Goal: Check status

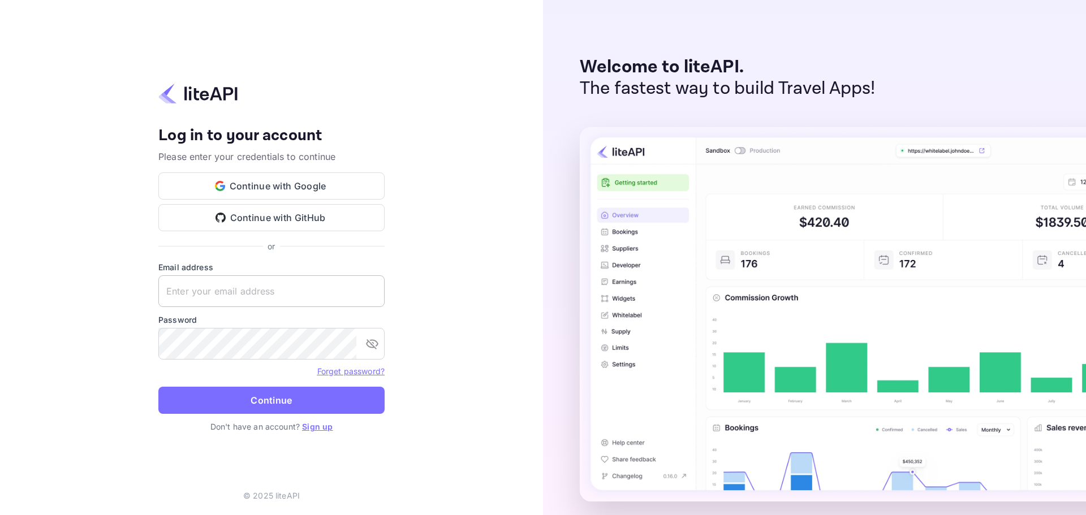
click at [222, 286] on input "text" at bounding box center [271, 292] width 226 height 32
paste input "services@withjoy.com"
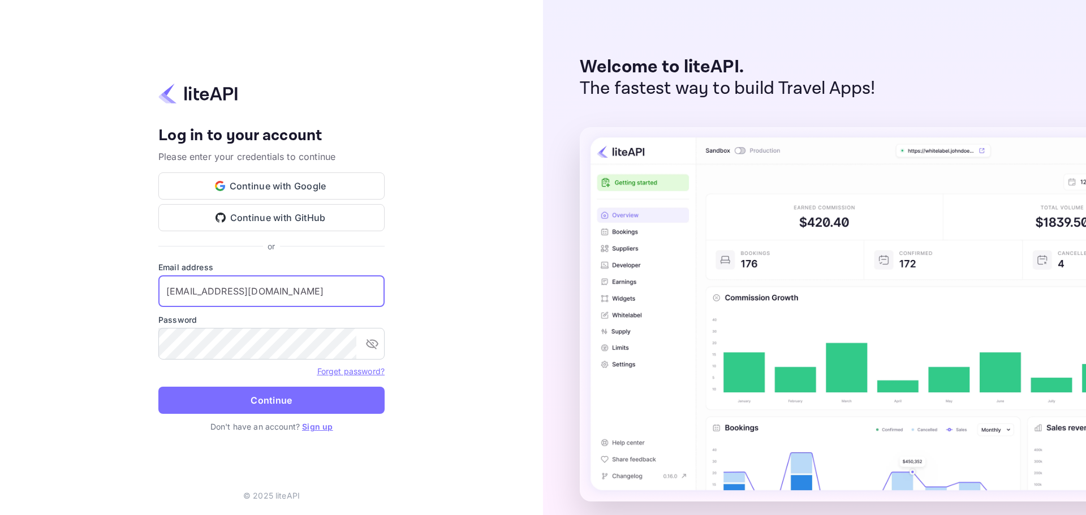
type input "services@withjoy.com"
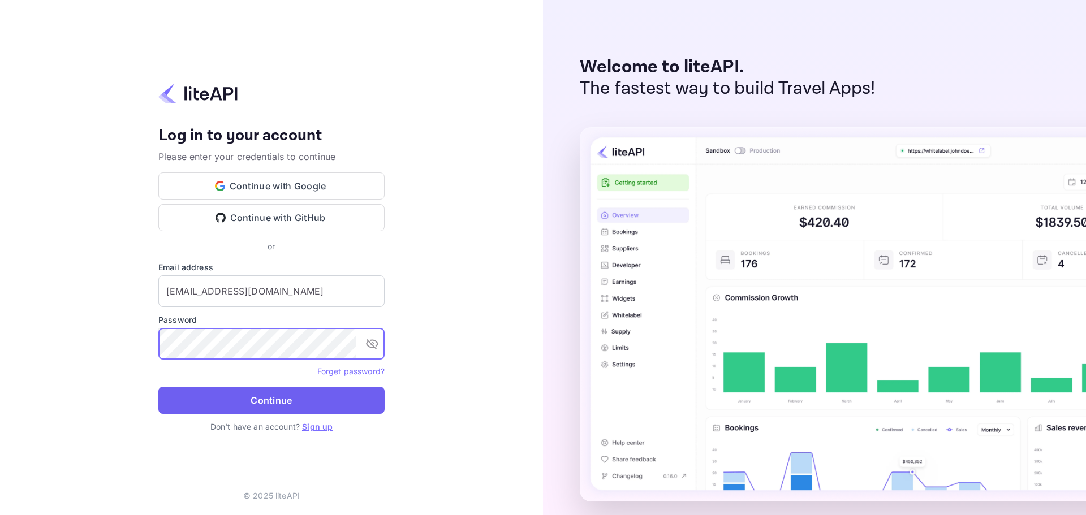
click at [290, 403] on button "Continue" at bounding box center [271, 400] width 226 height 27
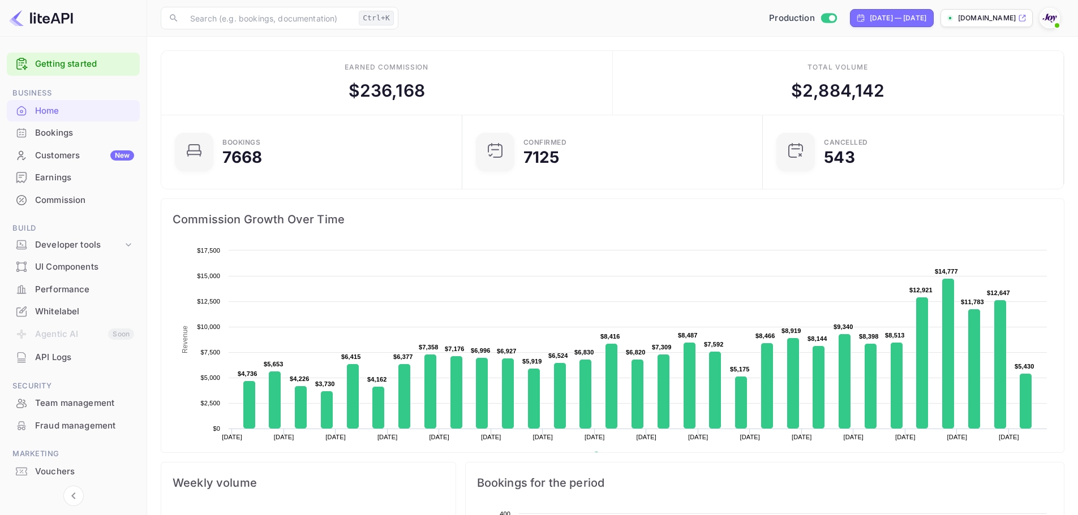
click at [78, 133] on div "Bookings" at bounding box center [84, 133] width 99 height 13
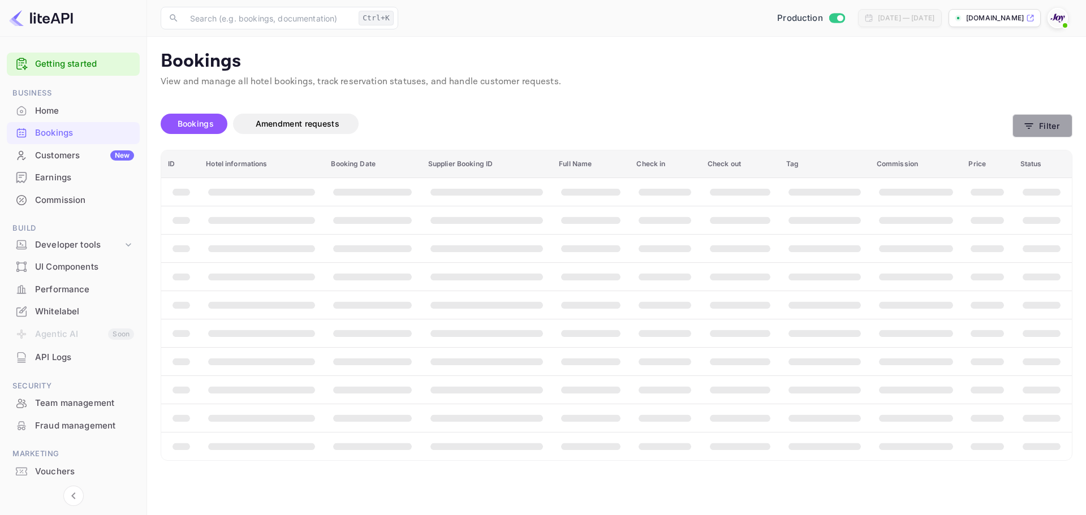
click at [1070, 116] on button "Filter" at bounding box center [1043, 125] width 60 height 23
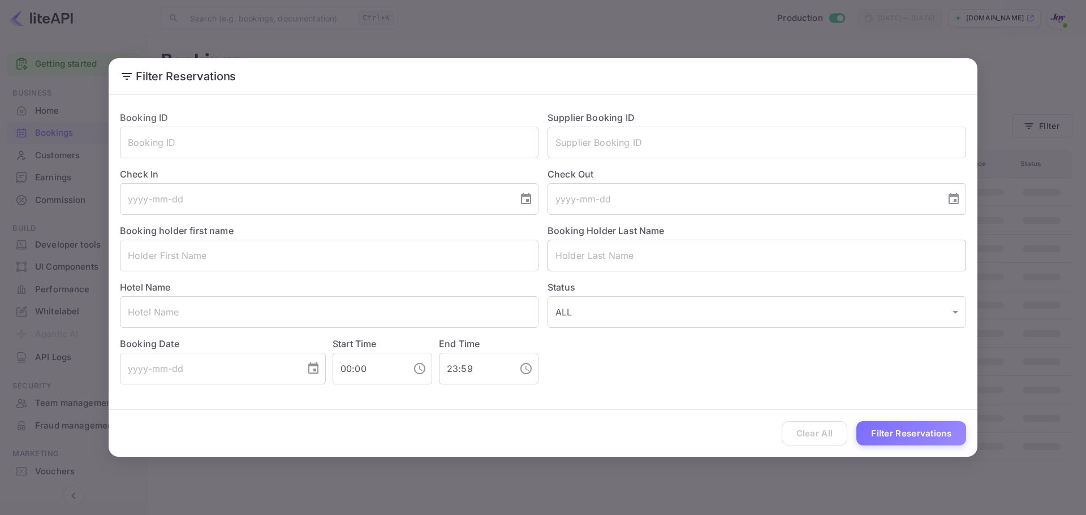
click at [597, 264] on input "text" at bounding box center [757, 256] width 419 height 32
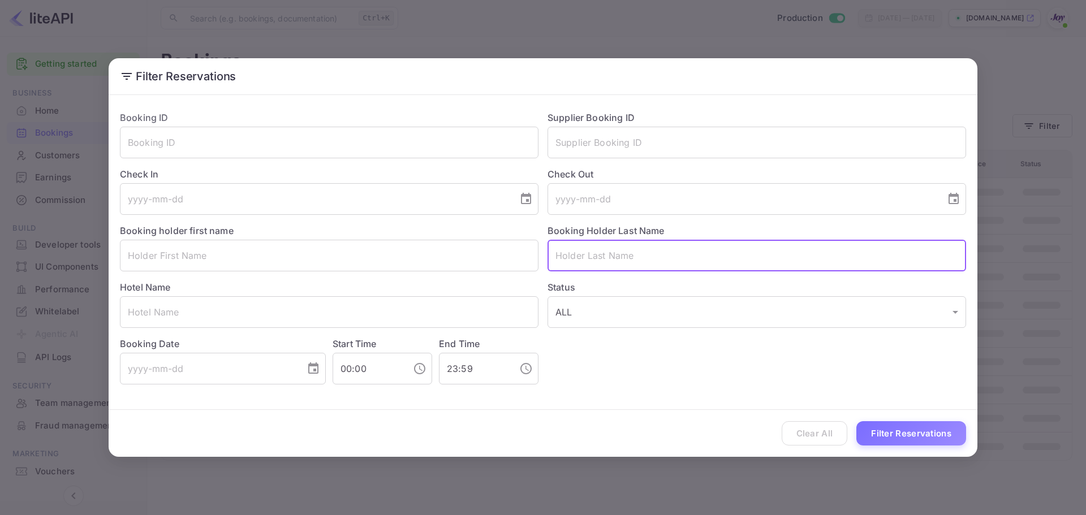
paste input "[PERSON_NAME]"
click at [561, 258] on input "[PERSON_NAME]" at bounding box center [757, 256] width 419 height 32
type input "[PERSON_NAME]"
drag, startPoint x: 363, startPoint y: 257, endPoint x: 371, endPoint y: 269, distance: 13.8
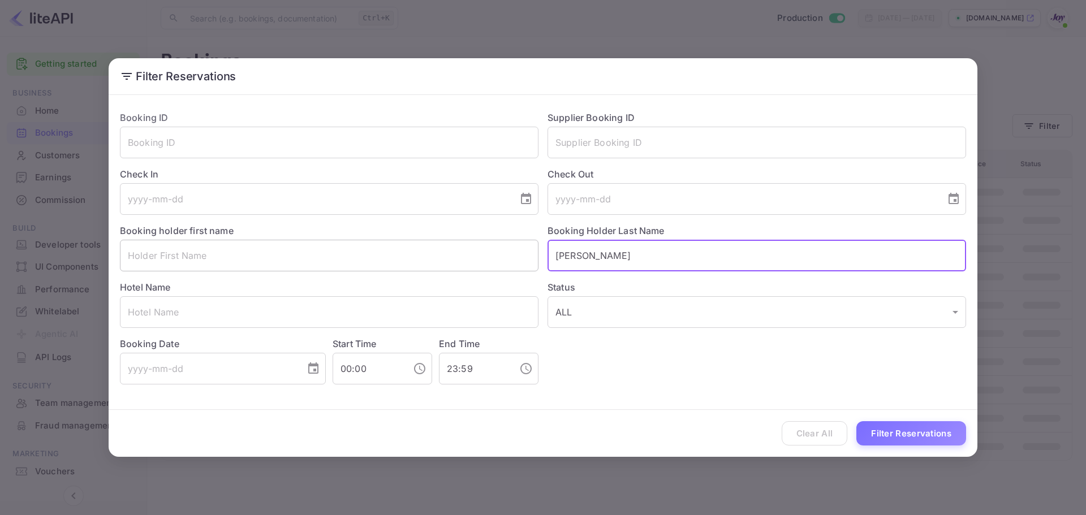
click at [363, 256] on input "text" at bounding box center [329, 256] width 419 height 32
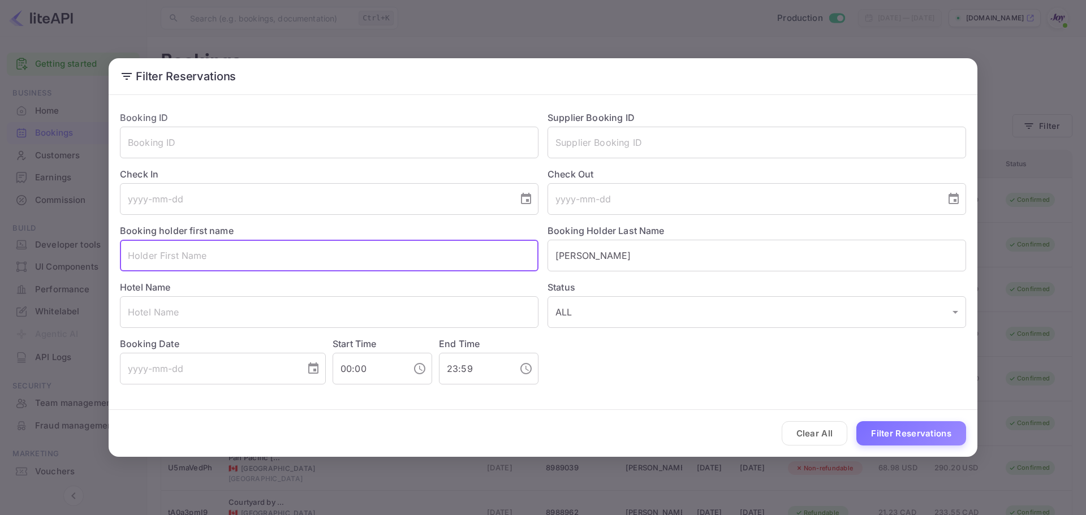
paste input "[PERSON_NAME]"
type input "[PERSON_NAME]"
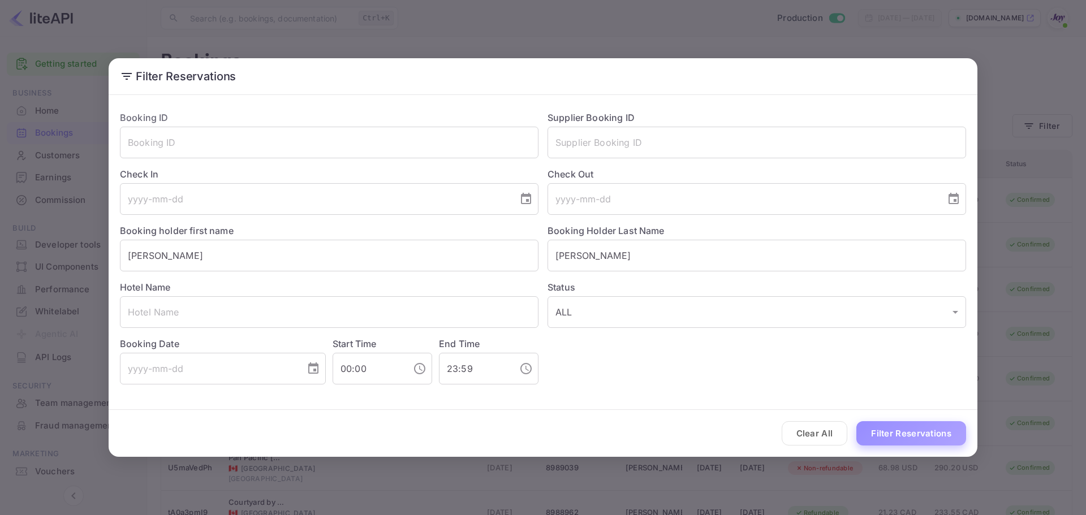
click at [891, 445] on button "Filter Reservations" at bounding box center [912, 433] width 110 height 24
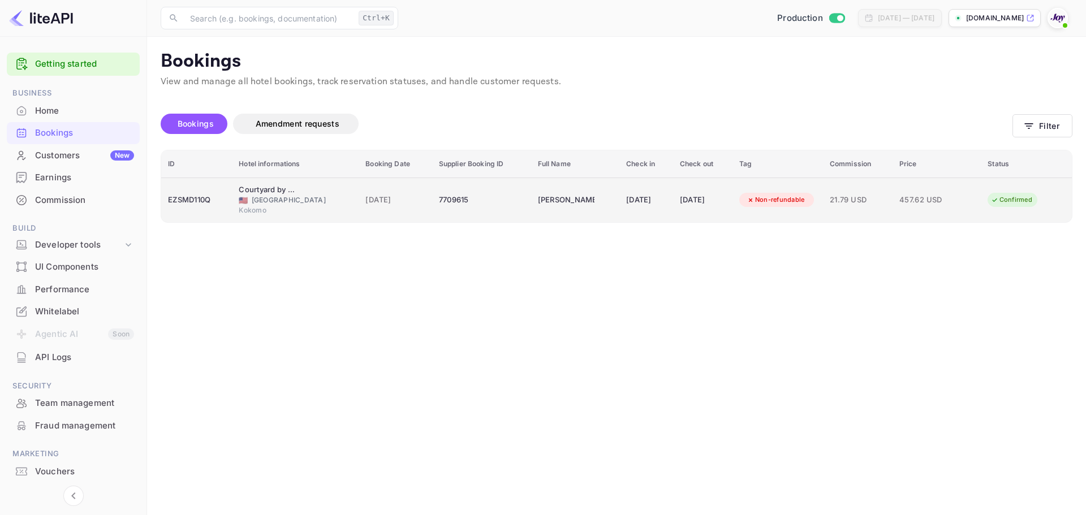
click at [505, 203] on div "7709615" at bounding box center [481, 200] width 85 height 18
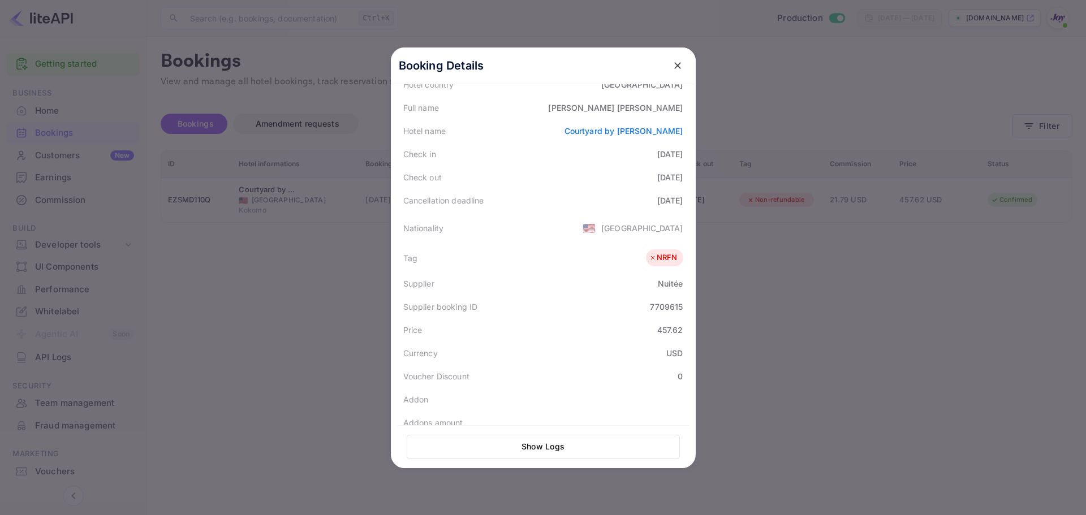
scroll to position [253, 0]
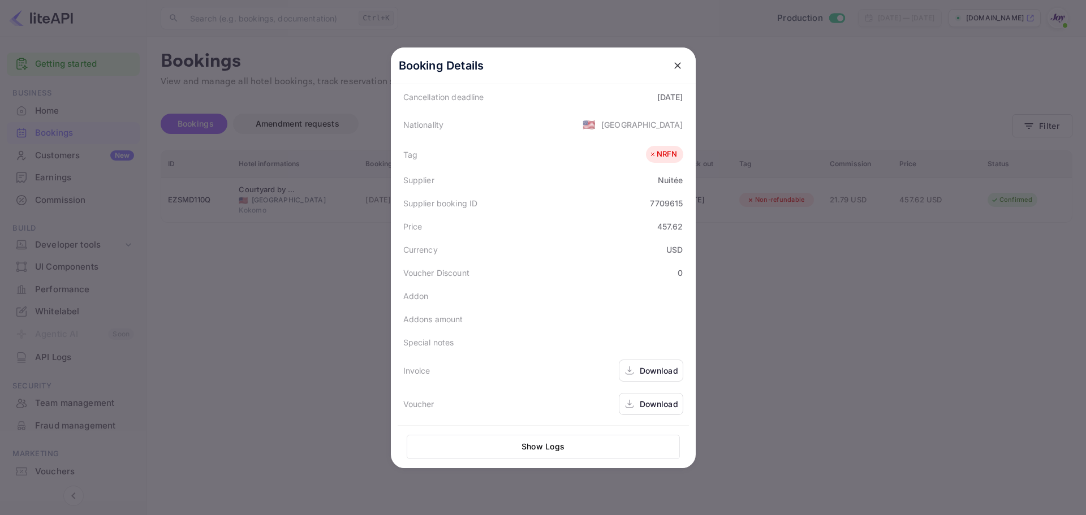
click at [633, 373] on div "Download" at bounding box center [651, 371] width 64 height 22
click at [640, 407] on div "Download" at bounding box center [659, 404] width 38 height 12
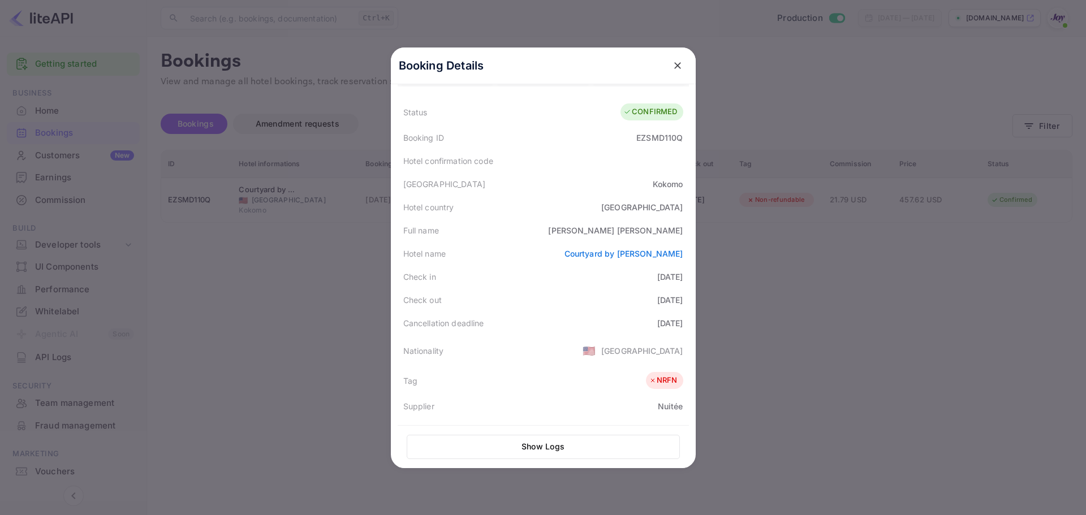
click at [321, 296] on div at bounding box center [543, 257] width 1086 height 515
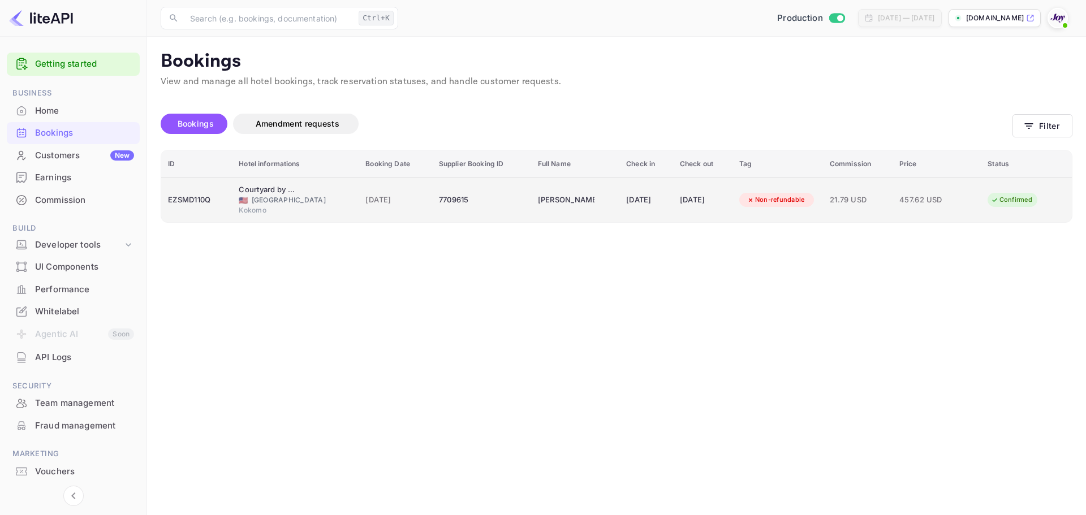
click at [424, 212] on td "[DATE]" at bounding box center [395, 200] width 73 height 45
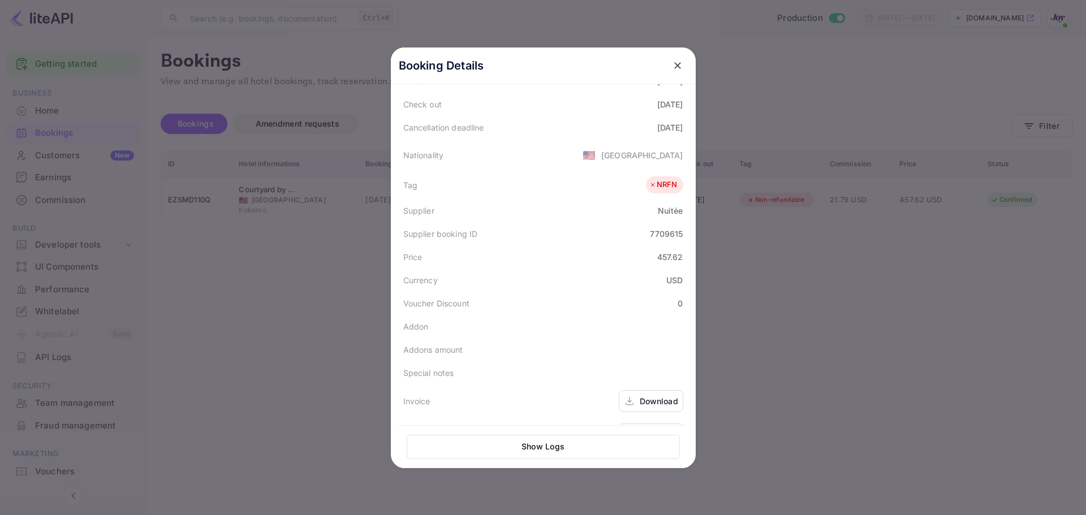
scroll to position [253, 0]
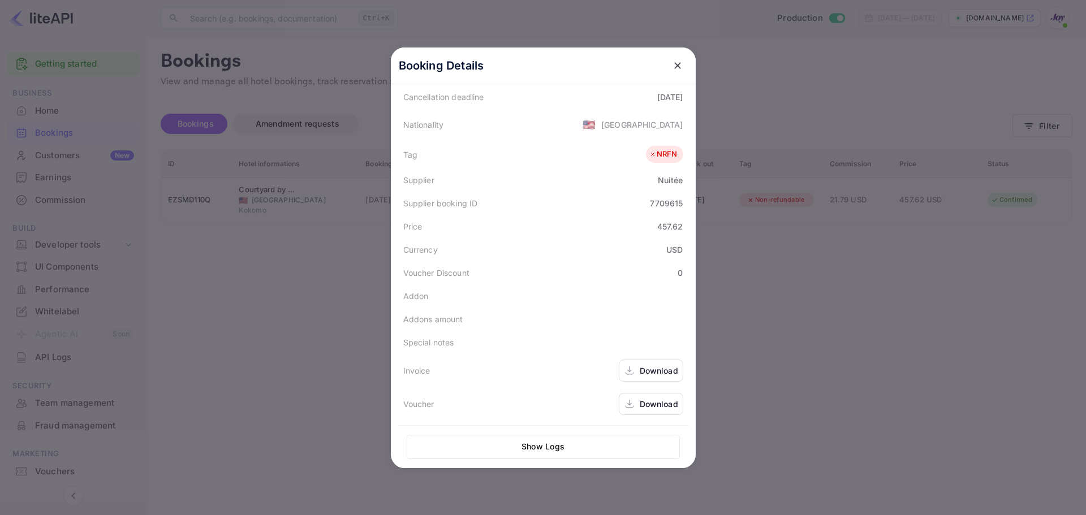
click at [659, 199] on div "7709615" at bounding box center [666, 203] width 33 height 12
copy div "7709615"
click at [797, 97] on div at bounding box center [543, 257] width 1086 height 515
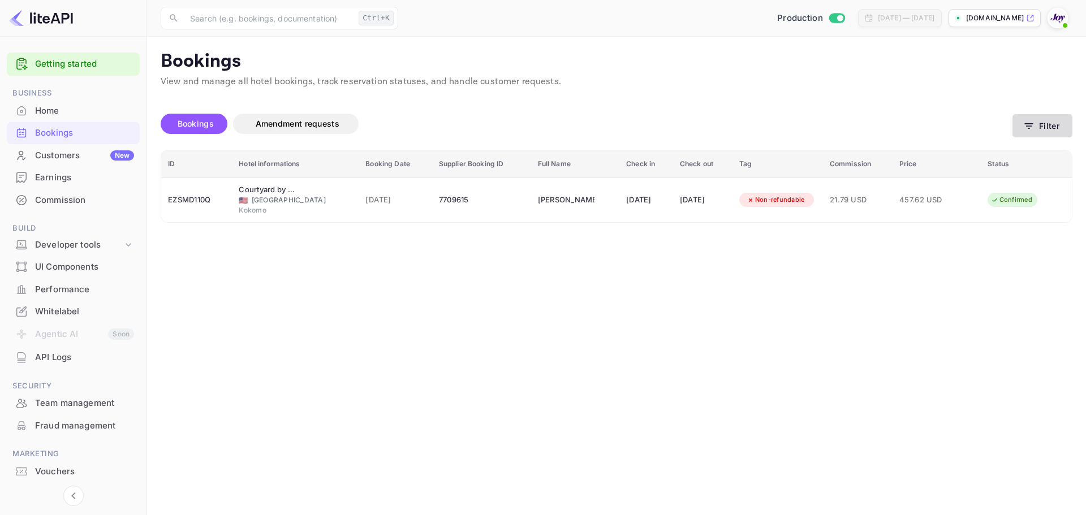
click at [1040, 122] on button "Filter" at bounding box center [1043, 125] width 60 height 23
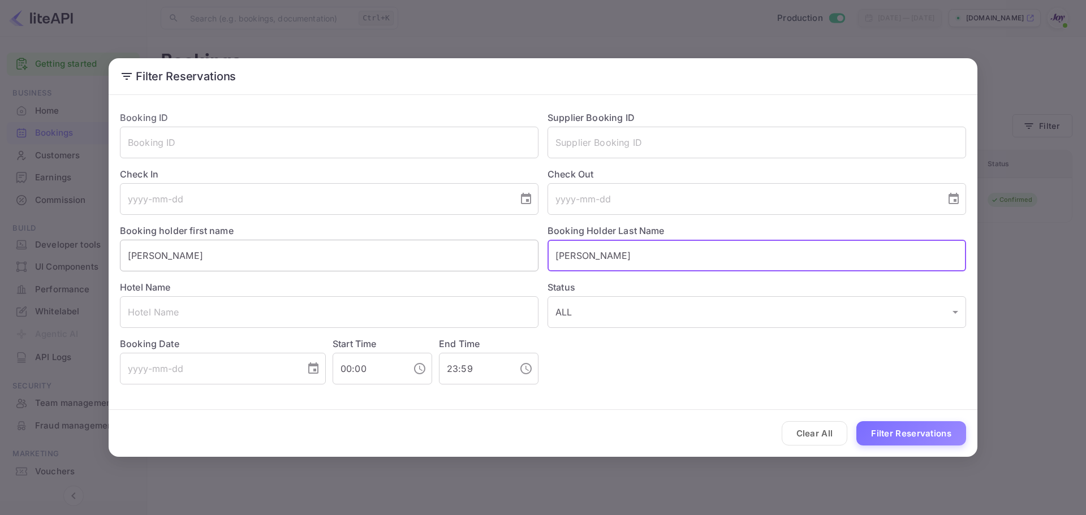
drag, startPoint x: 511, startPoint y: 253, endPoint x: 478, endPoint y: 259, distance: 33.9
click at [478, 255] on div "Booking ID ​ Supplier Booking ID ​ Check In ​ Check Out ​ Booking holder first …" at bounding box center [538, 243] width 855 height 283
paste input "[PERSON_NAME]"
click at [573, 255] on input "[PERSON_NAME]" at bounding box center [757, 256] width 419 height 32
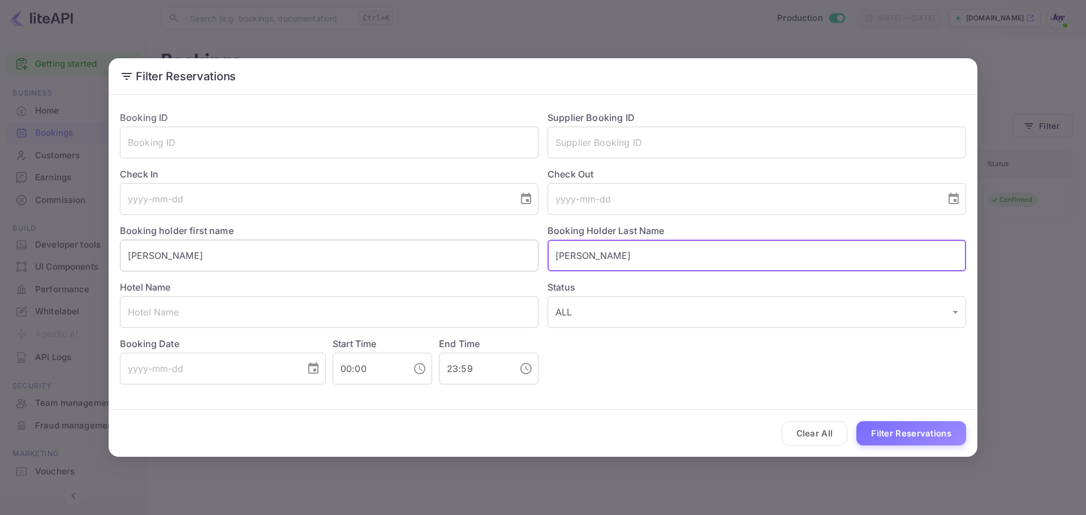
type input "[PERSON_NAME]"
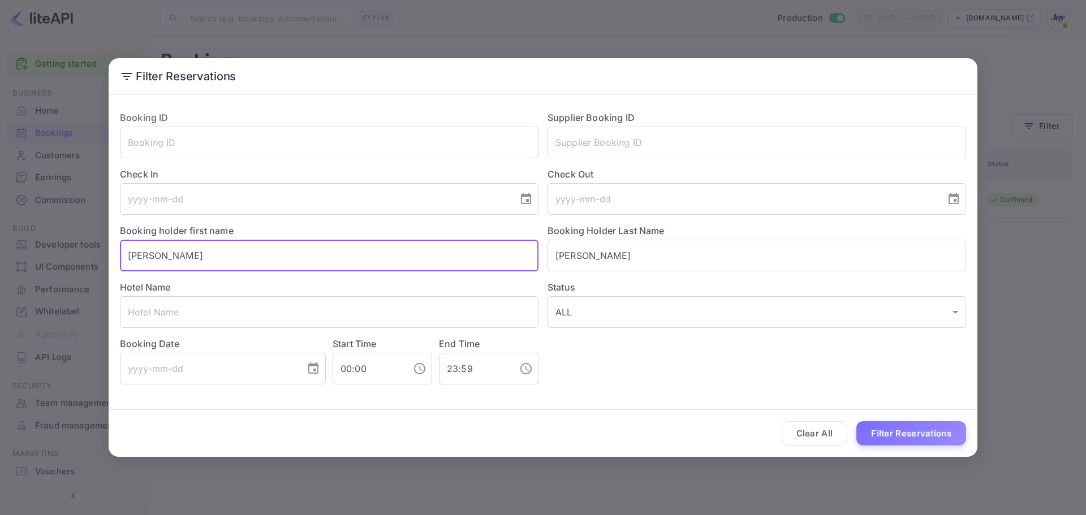
drag, startPoint x: 210, startPoint y: 261, endPoint x: 46, endPoint y: 261, distance: 164.6
click at [46, 261] on div "Filter Reservations Booking ID ​ Supplier Booking ID ​ Check In ​ Check Out ​ B…" at bounding box center [543, 257] width 1086 height 515
paste input "Maame"
type input "Maame"
click at [889, 431] on button "Filter Reservations" at bounding box center [912, 433] width 110 height 24
